Goal: Transaction & Acquisition: Book appointment/travel/reservation

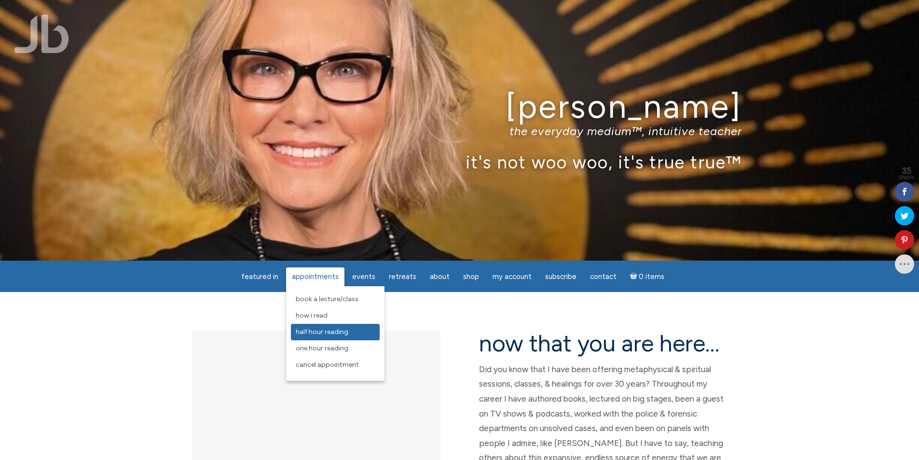
click at [317, 331] on span "Half Hour Reading" at bounding box center [322, 332] width 53 height 8
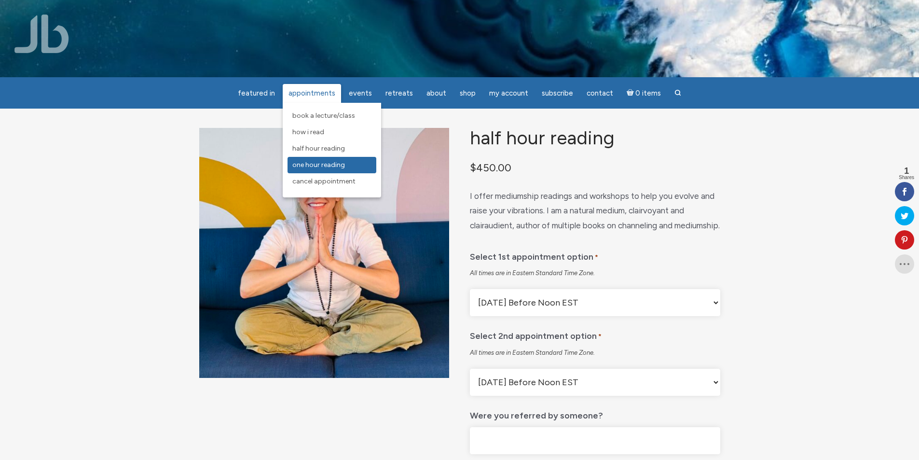
click at [327, 166] on span "One Hour Reading" at bounding box center [318, 165] width 53 height 8
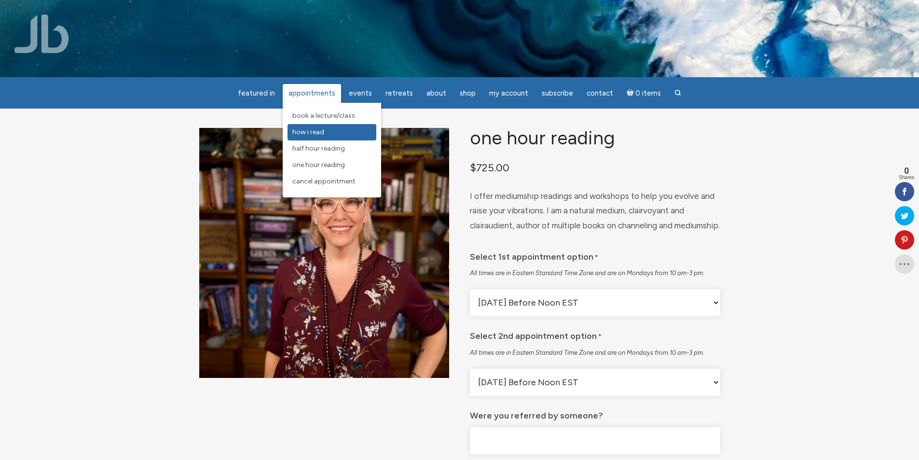
click at [313, 134] on span "How I Read" at bounding box center [308, 132] width 32 height 8
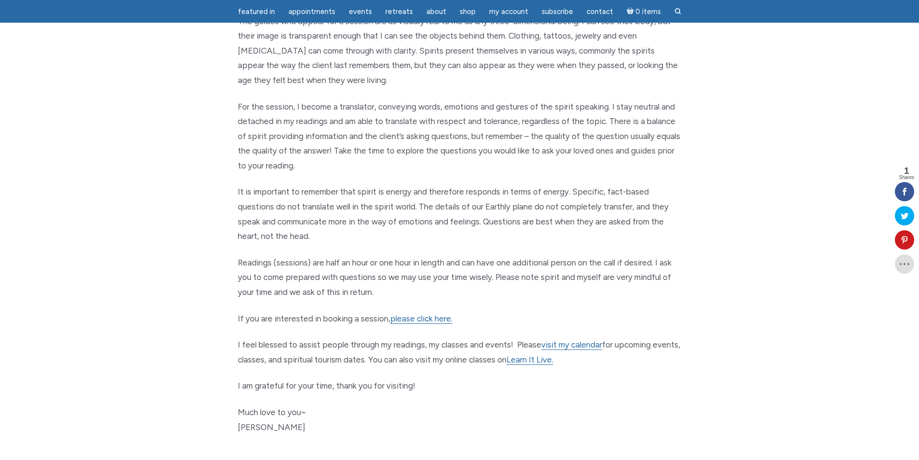
scroll to position [386, 0]
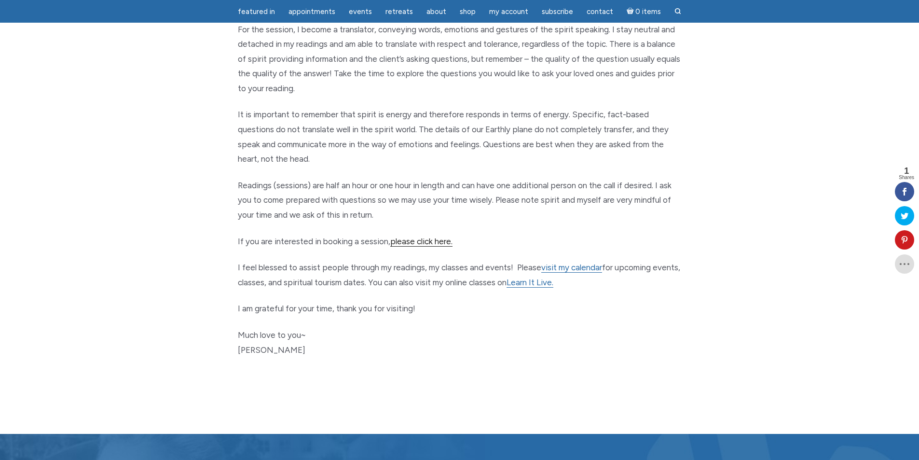
click at [428, 238] on link "please click here." at bounding box center [421, 241] width 62 height 10
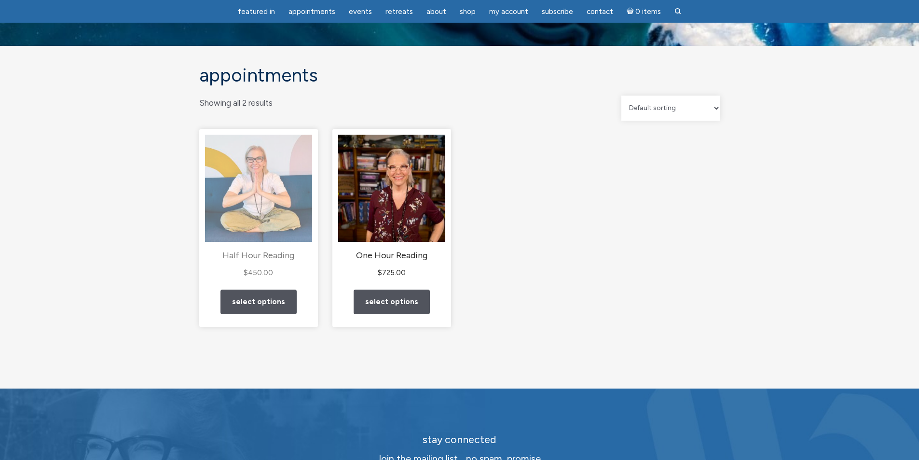
scroll to position [48, 0]
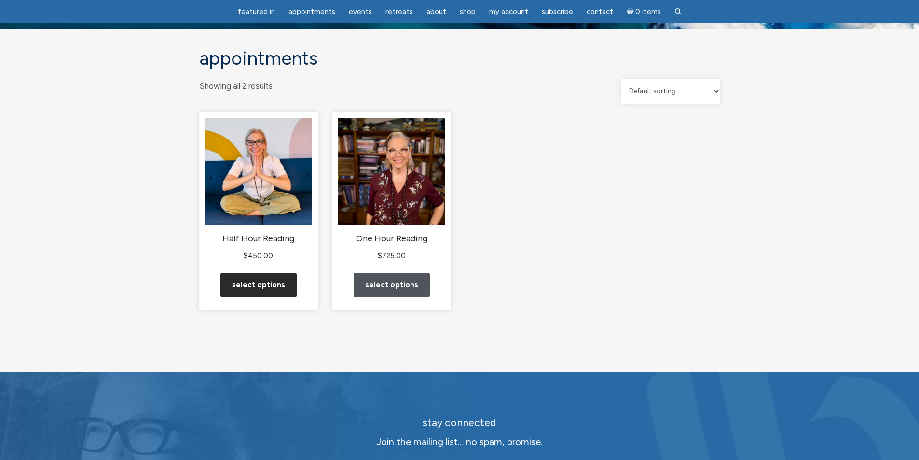
click at [270, 297] on link "Select options" at bounding box center [258, 285] width 76 height 25
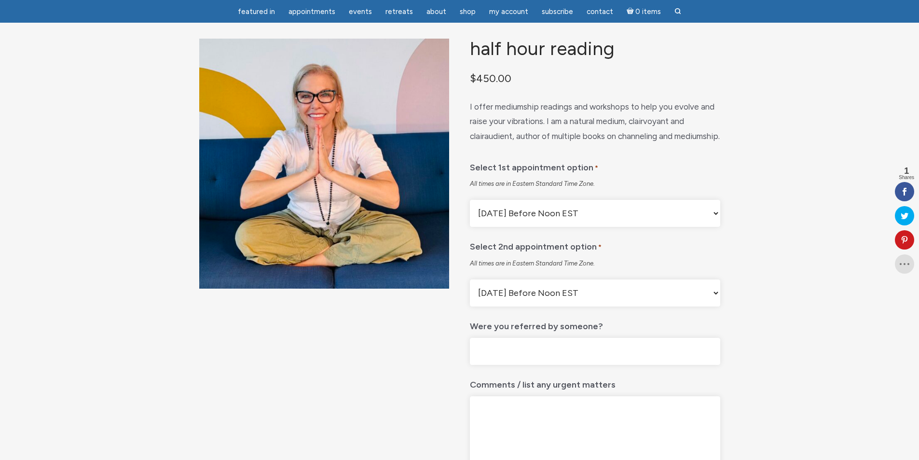
scroll to position [96, 0]
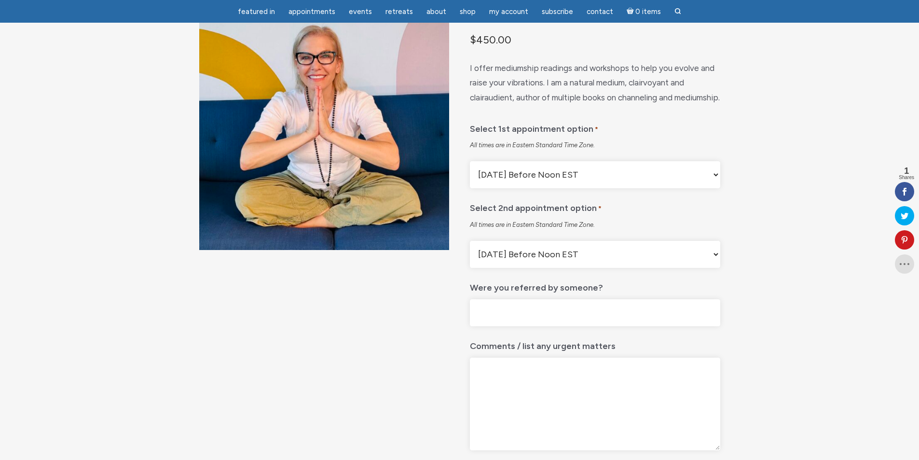
click at [708, 188] on select "[DATE] Before Noon EST [DATE] After Noon EST First Available Appointment" at bounding box center [595, 174] width 250 height 27
click at [706, 188] on select "[DATE] Before Noon EST [DATE] After Noon EST First Available Appointment" at bounding box center [595, 174] width 250 height 27
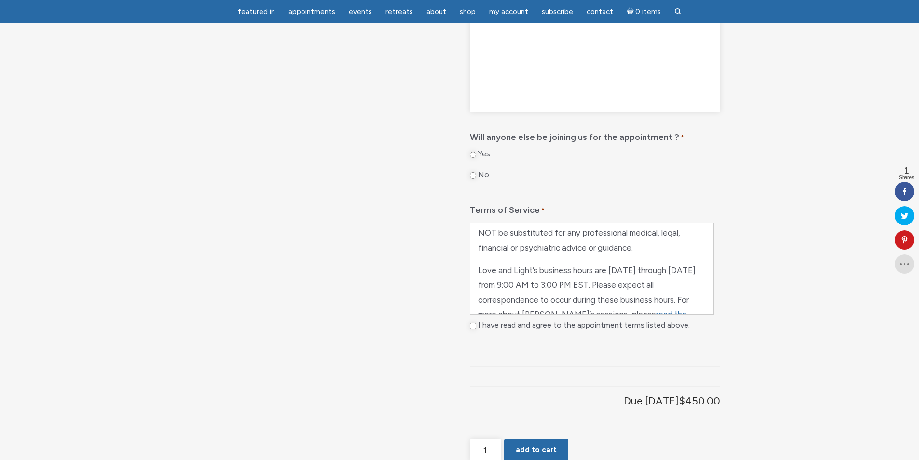
scroll to position [473, 0]
click at [665, 320] on link "read the sessions page" at bounding box center [582, 307] width 209 height 25
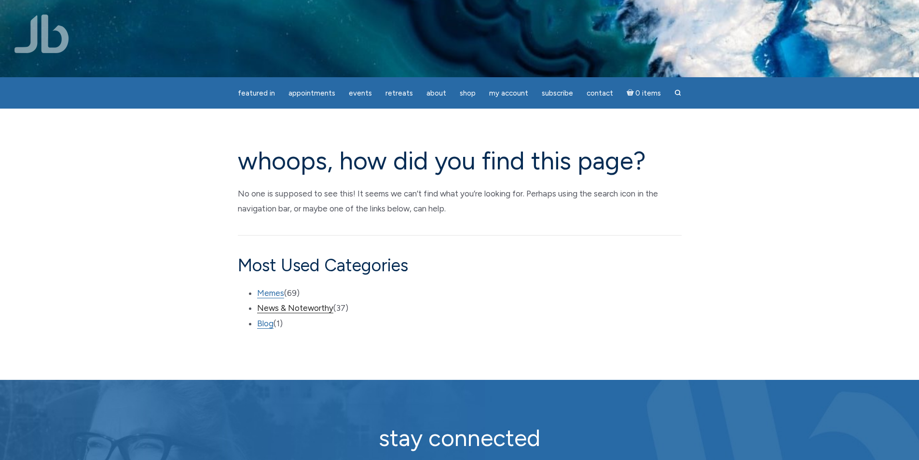
click at [317, 305] on link "News & Noteworthy" at bounding box center [295, 308] width 76 height 10
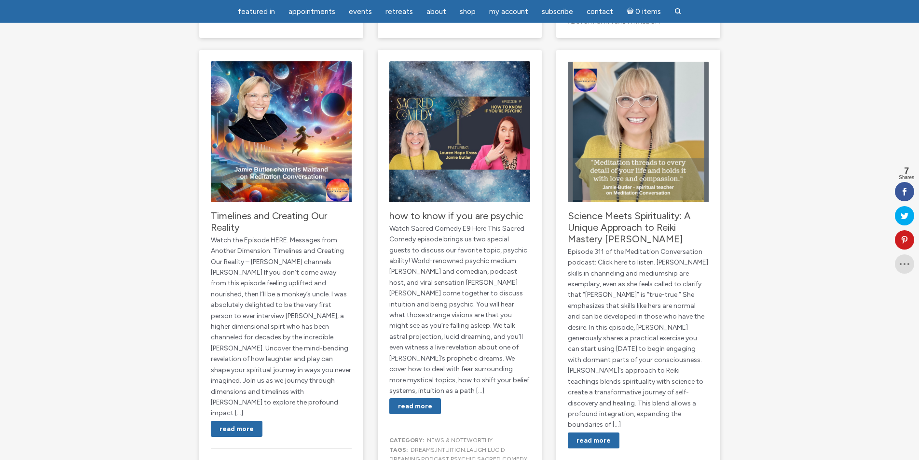
scroll to position [1013, 0]
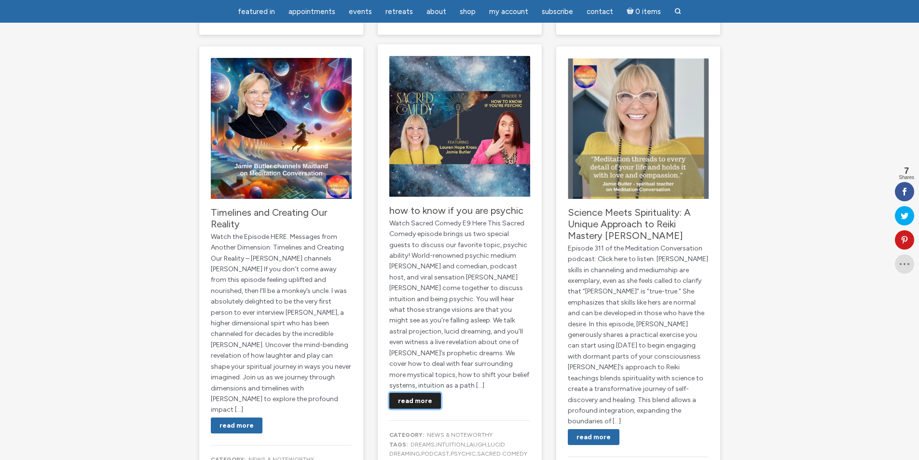
click at [414, 393] on link "Read More" at bounding box center [415, 401] width 52 height 16
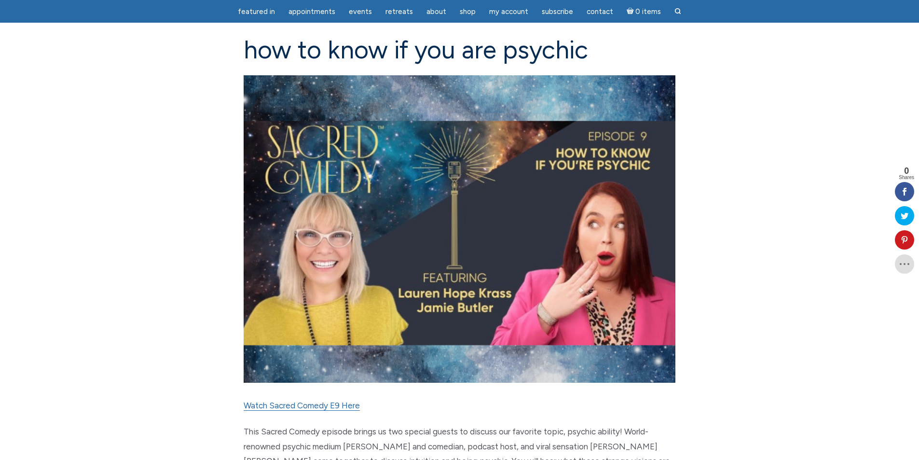
scroll to position [96, 0]
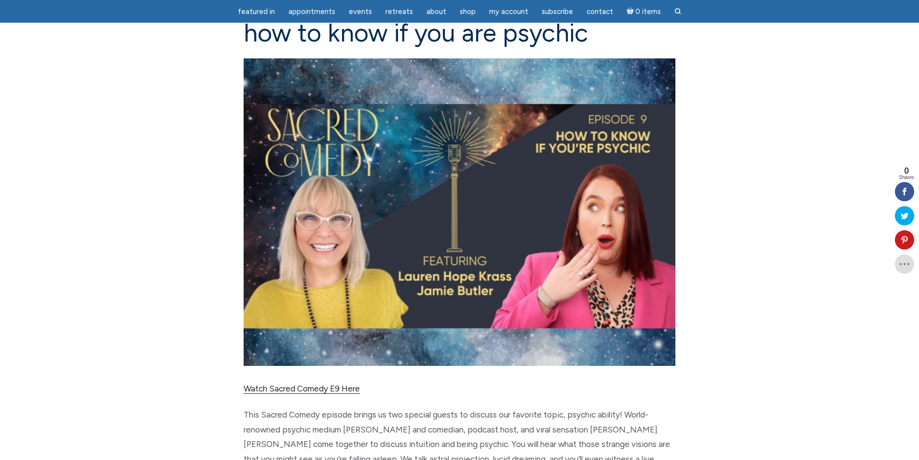
click at [332, 389] on link "Watch Sacred Comedy E9 Here" at bounding box center [302, 388] width 116 height 10
